Goal: Transaction & Acquisition: Download file/media

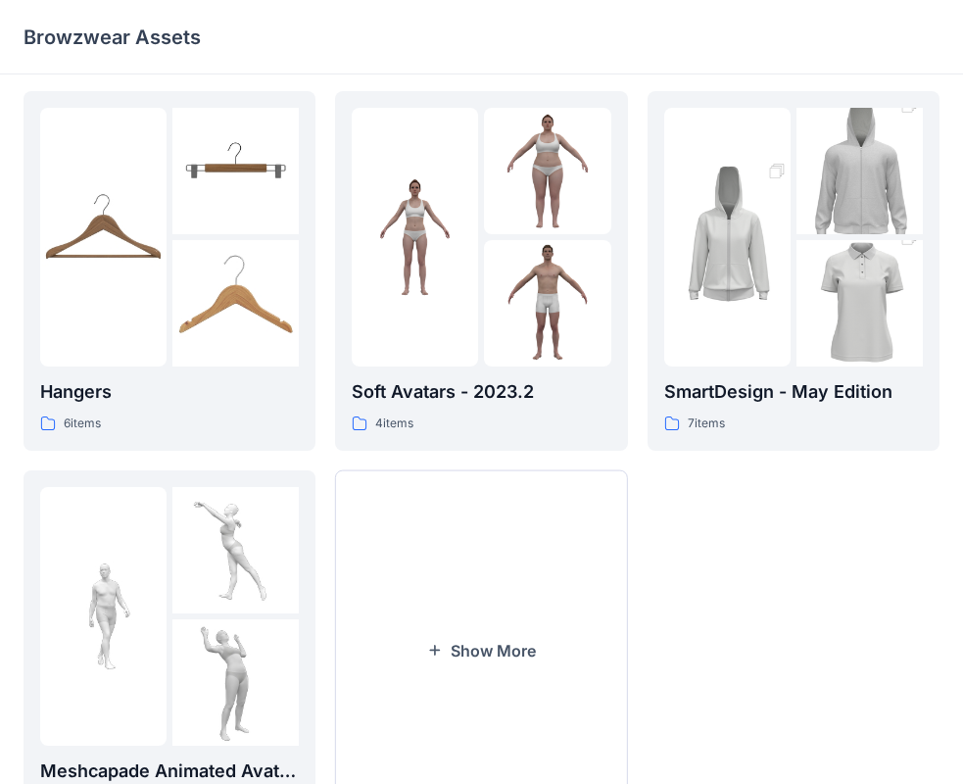
scroll to position [487, 0]
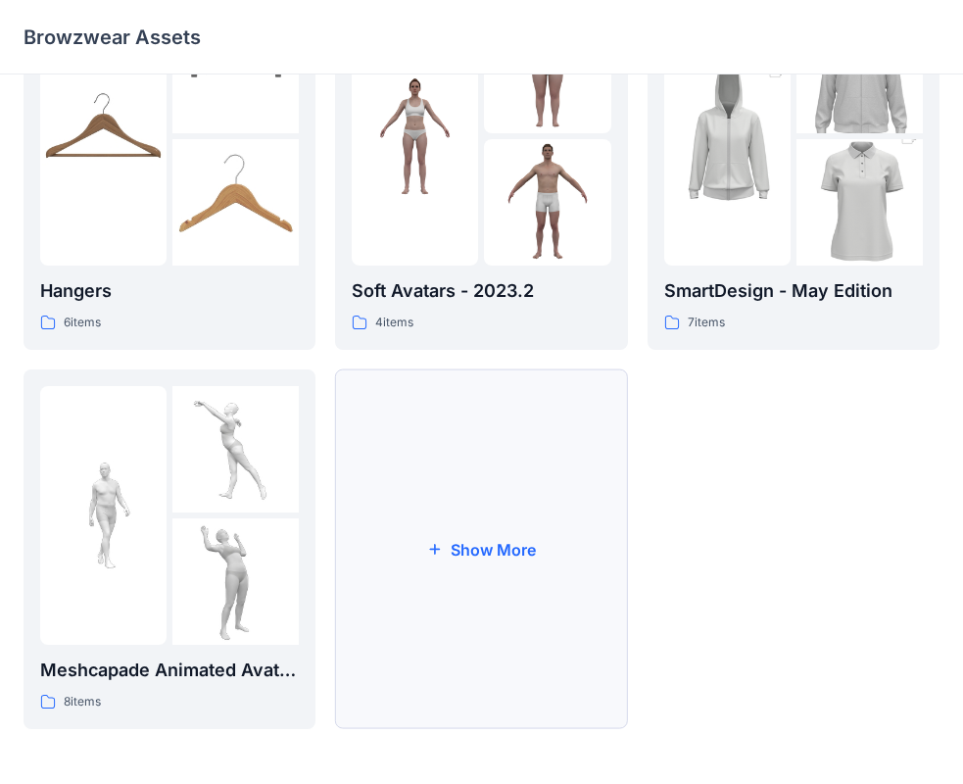
click at [513, 624] on button "Show More" at bounding box center [481, 549] width 292 height 360
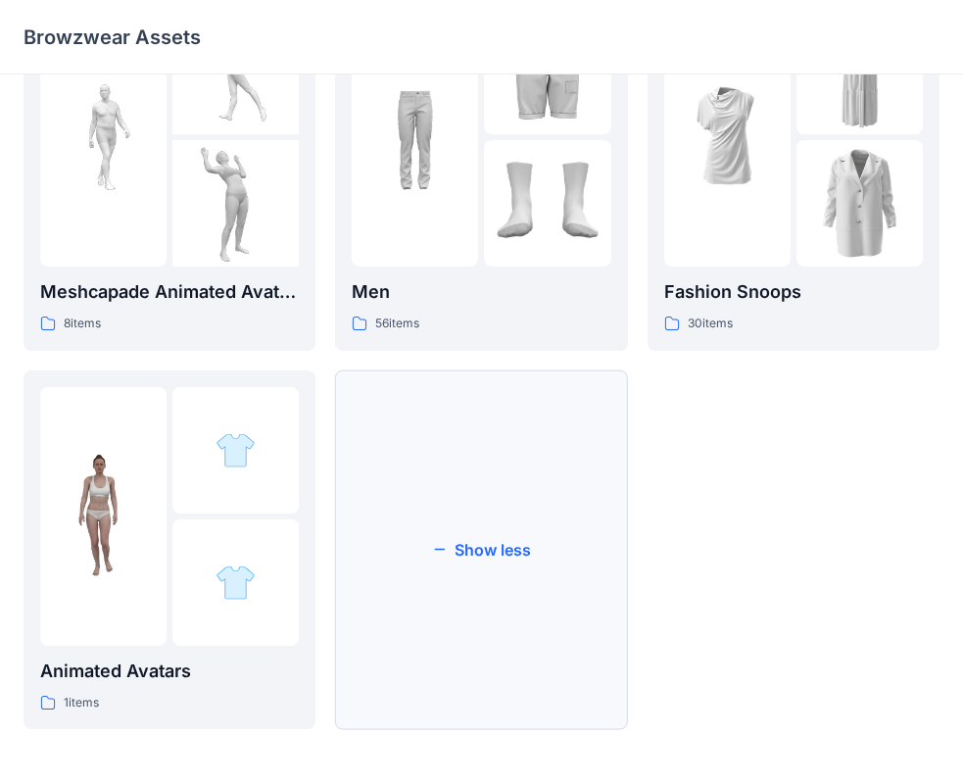
click at [404, 555] on button "Show less" at bounding box center [481, 550] width 292 height 360
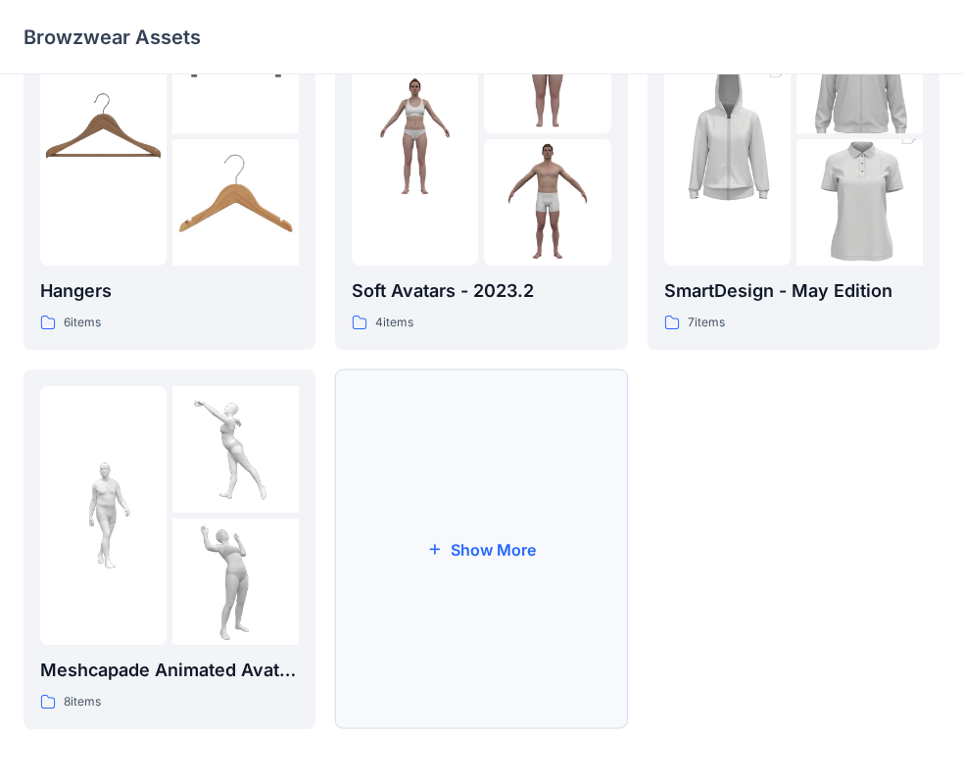
click at [461, 602] on button "Show More" at bounding box center [481, 549] width 292 height 360
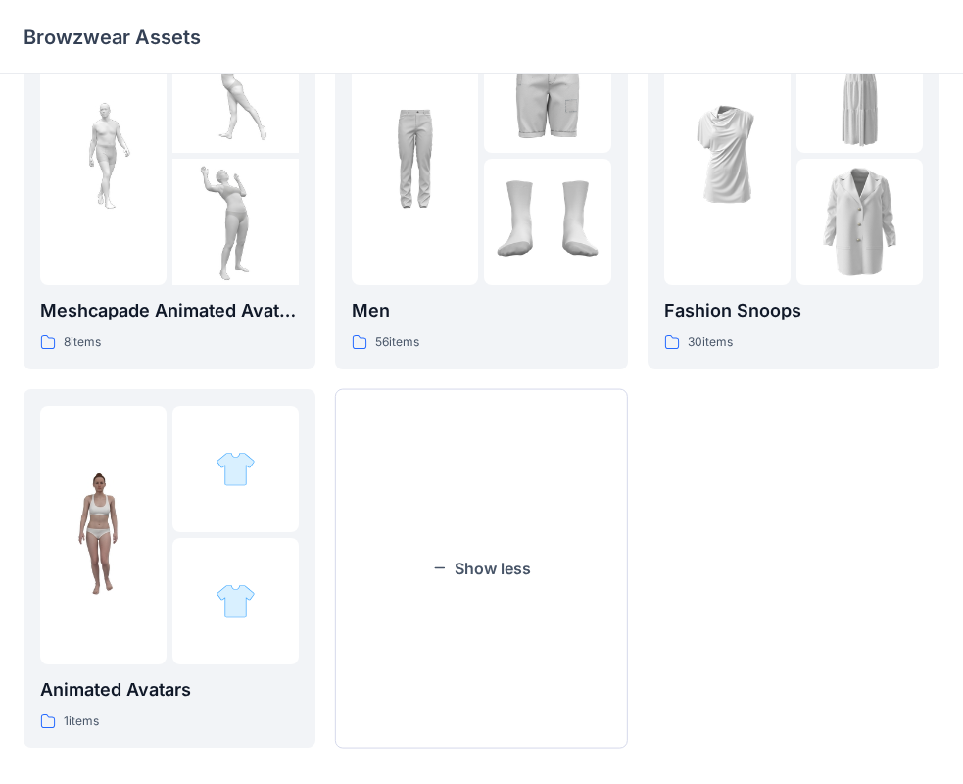
scroll to position [865, 0]
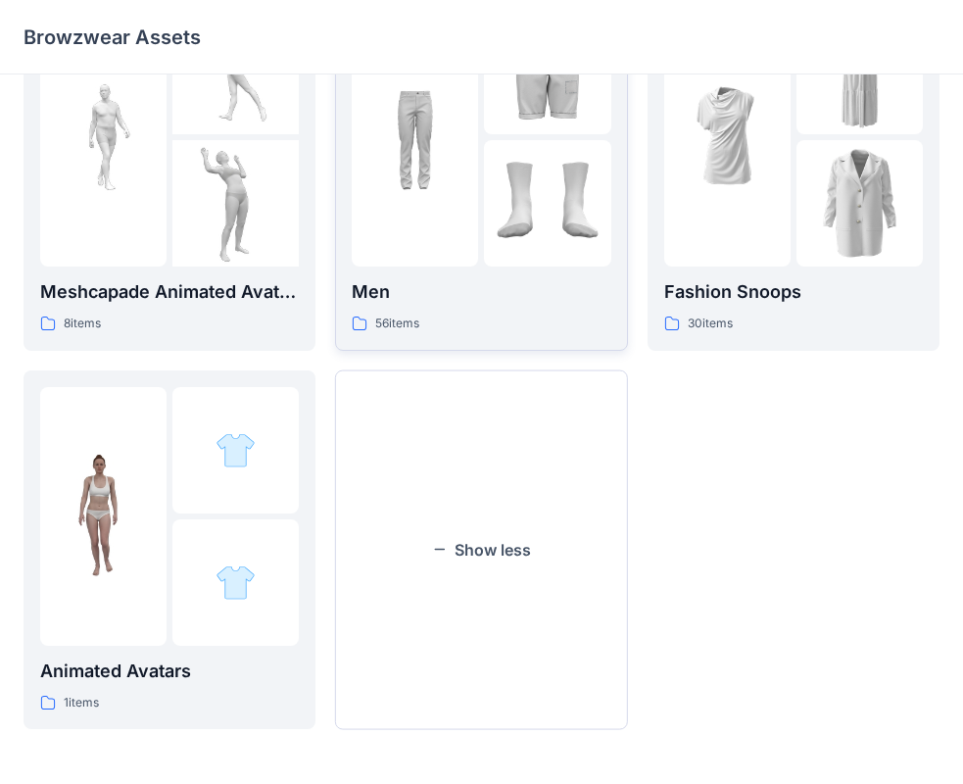
click at [412, 202] on div at bounding box center [415, 137] width 126 height 259
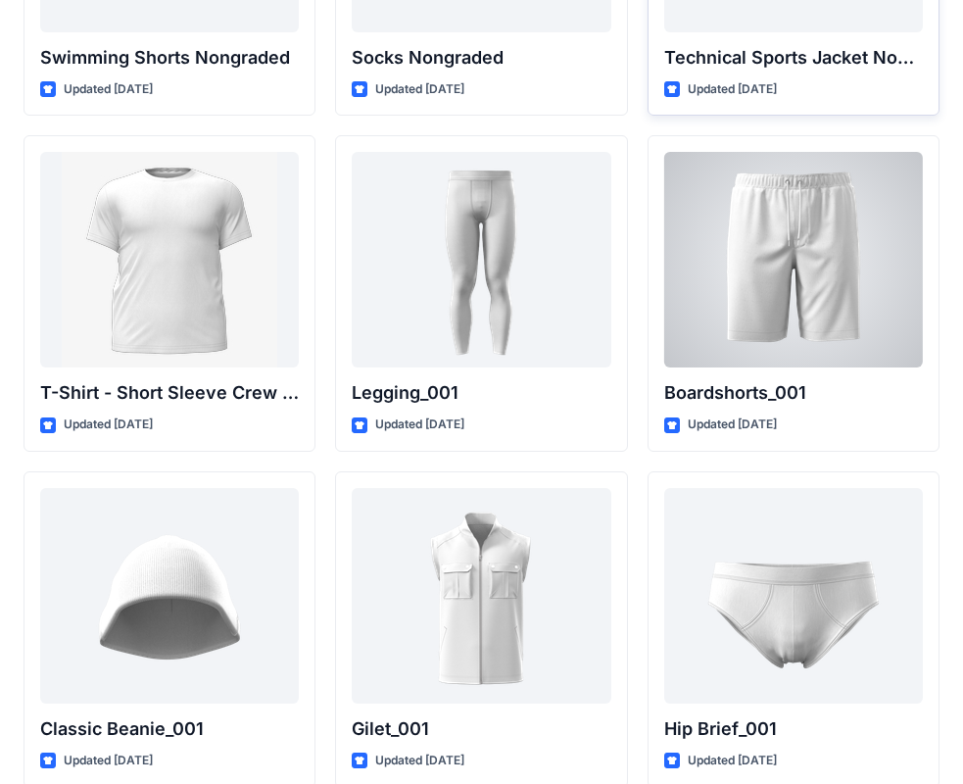
scroll to position [3347, 0]
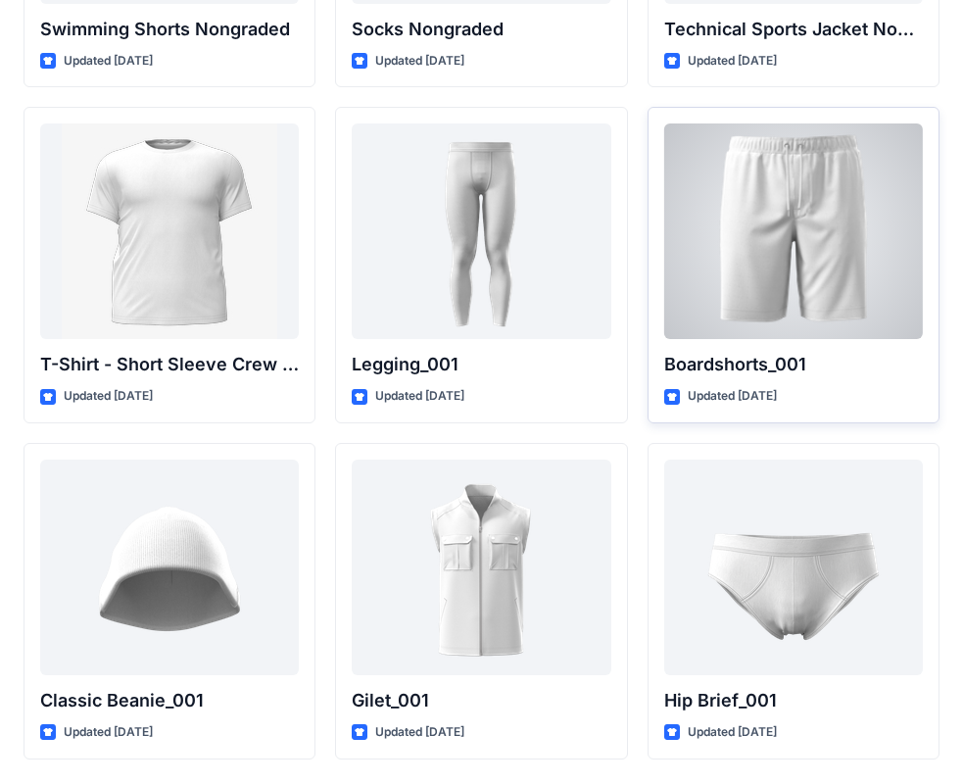
click at [838, 184] on div at bounding box center [793, 231] width 259 height 216
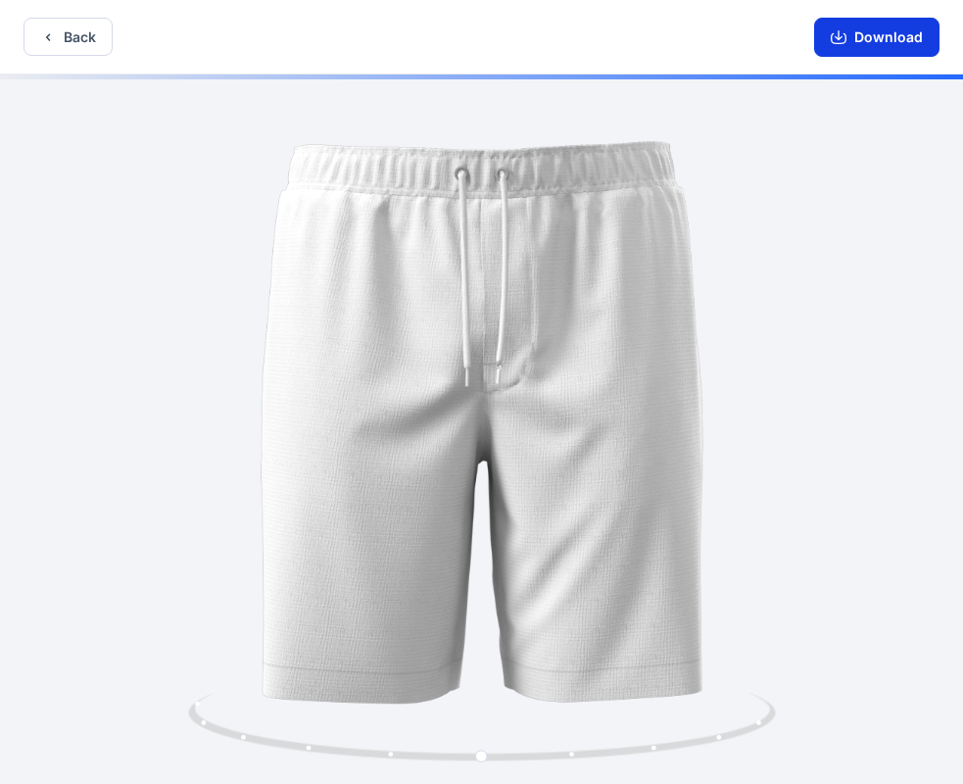
click at [852, 34] on button "Download" at bounding box center [876, 37] width 125 height 39
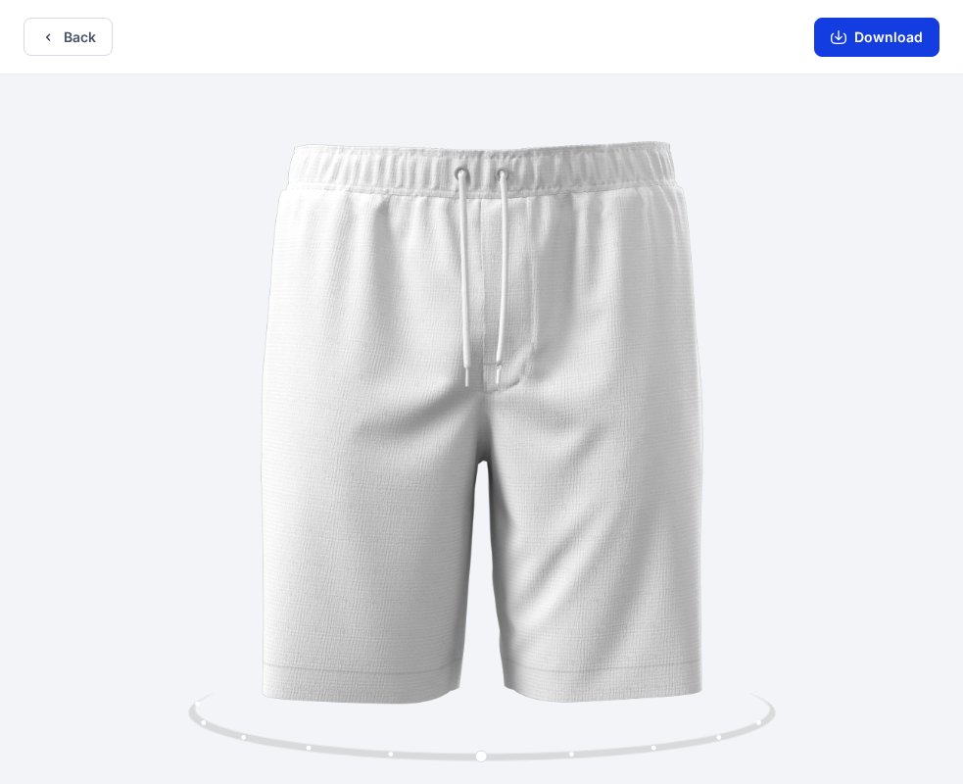
click at [844, 43] on icon "button" at bounding box center [839, 38] width 16 height 11
